Goal: Find specific page/section: Find specific page/section

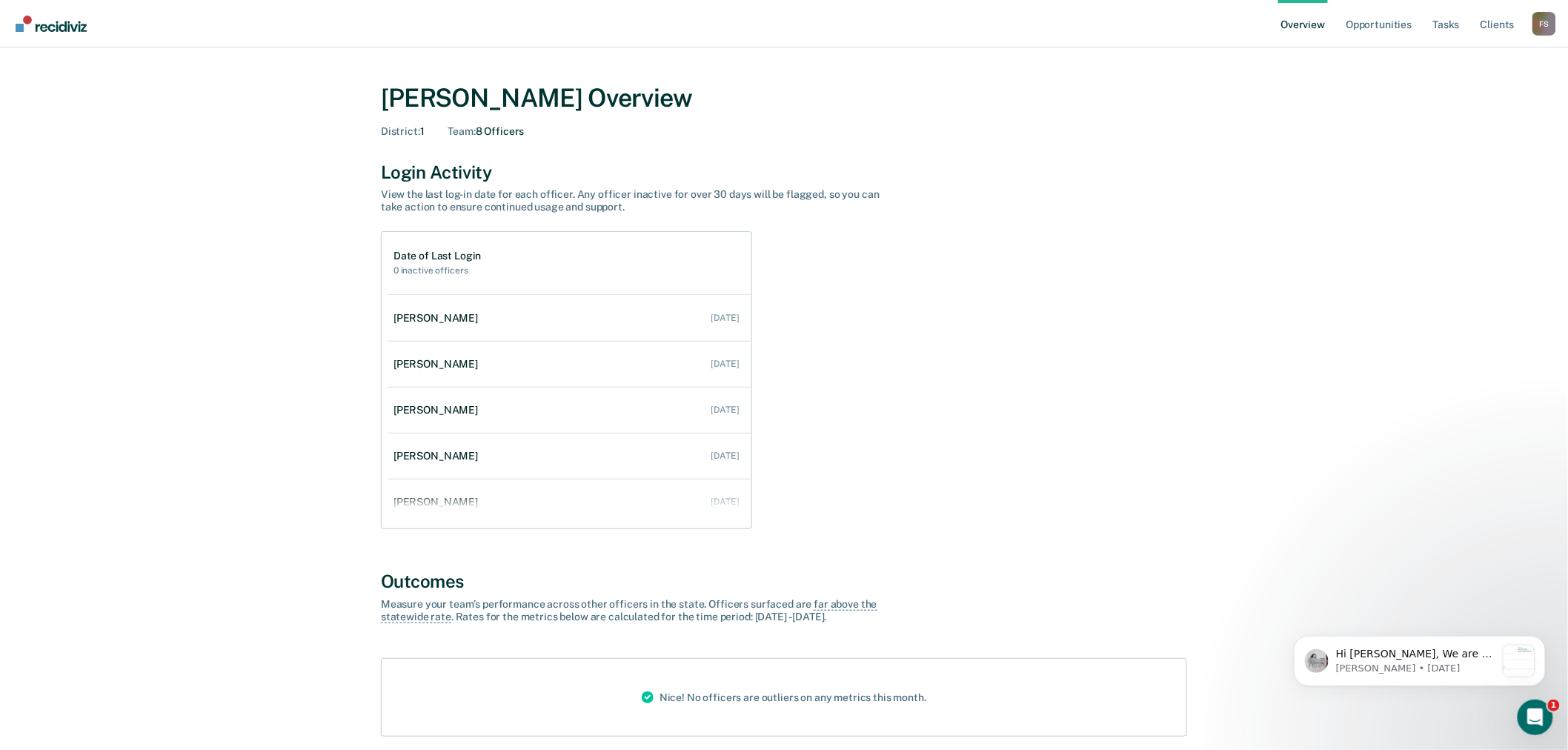
click at [1542, 28] on div "F S" at bounding box center [1544, 24] width 24 height 24
click at [1457, 95] on link "Go to Operations" at bounding box center [1485, 96] width 119 height 13
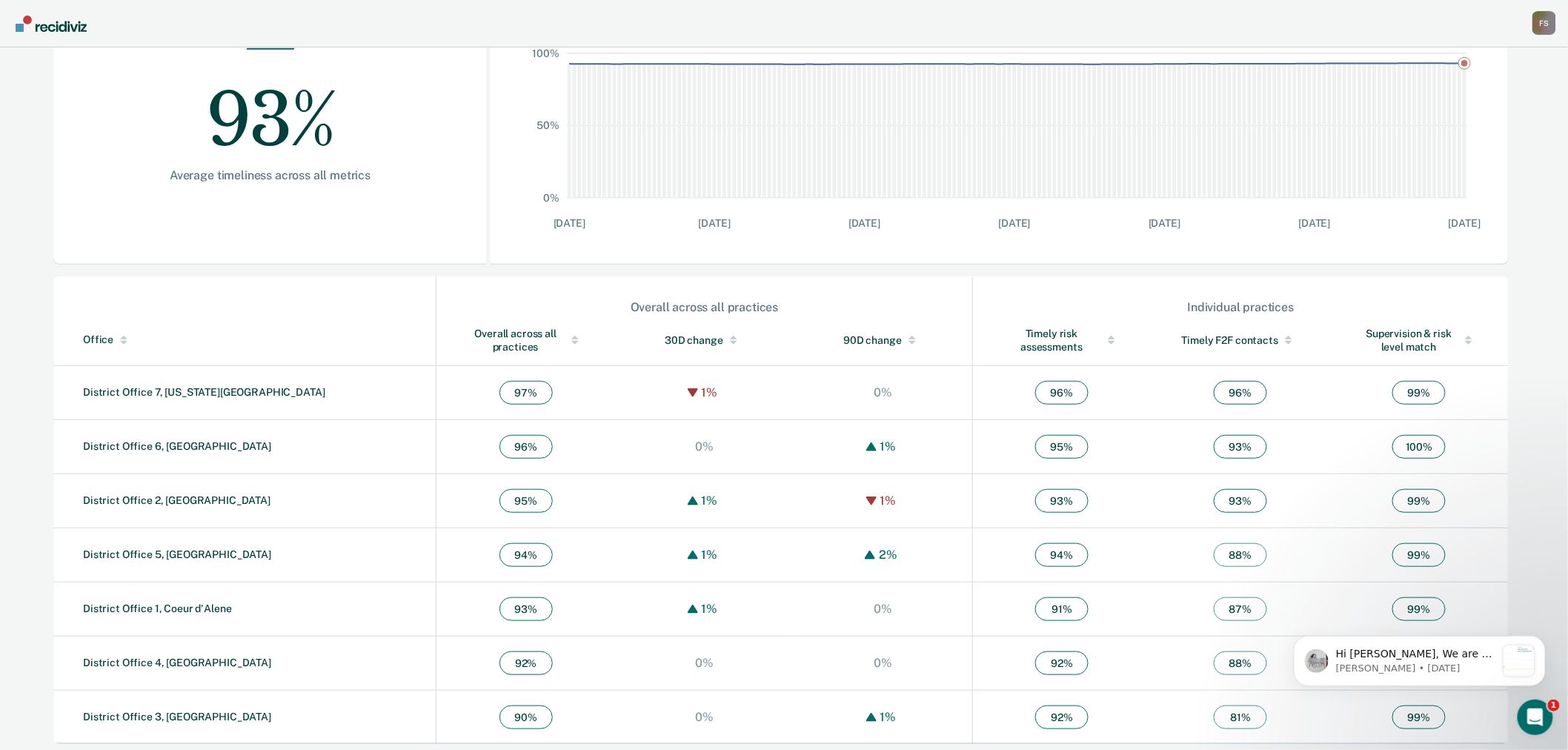
scroll to position [283, 0]
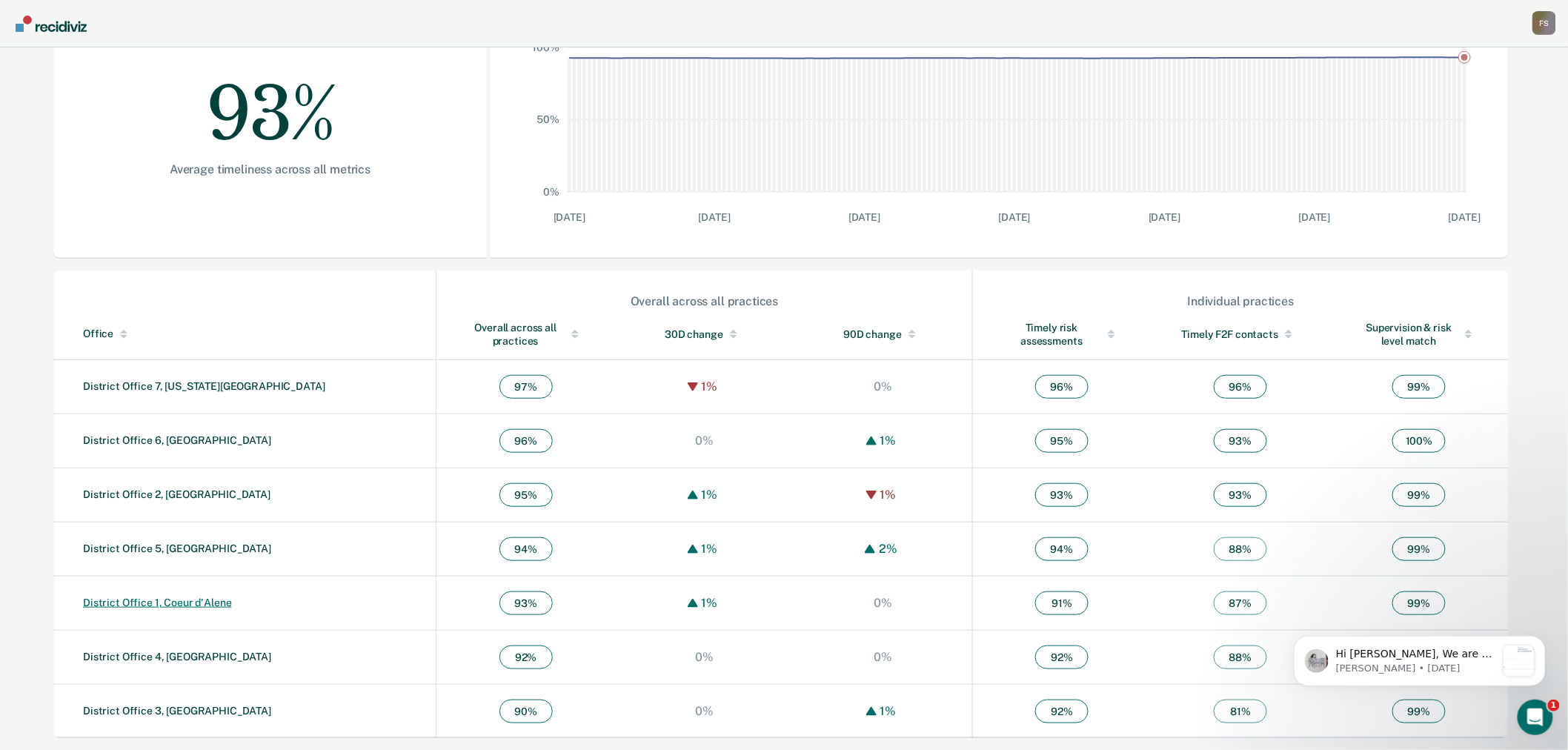
click at [194, 601] on link "District Office 1, Coeur d'Alene" at bounding box center [158, 602] width 149 height 12
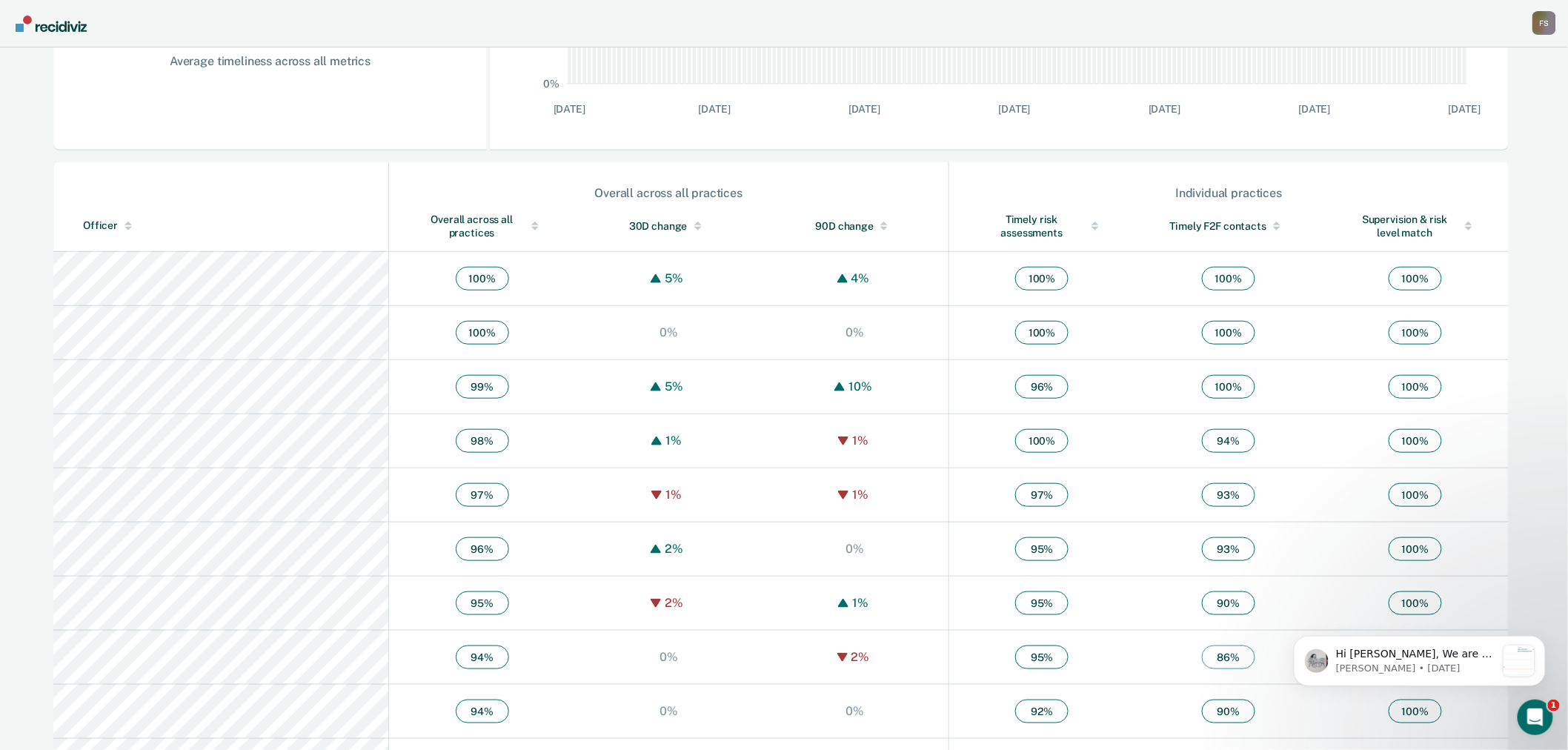
scroll to position [411, 0]
